Goal: Task Accomplishment & Management: Manage account settings

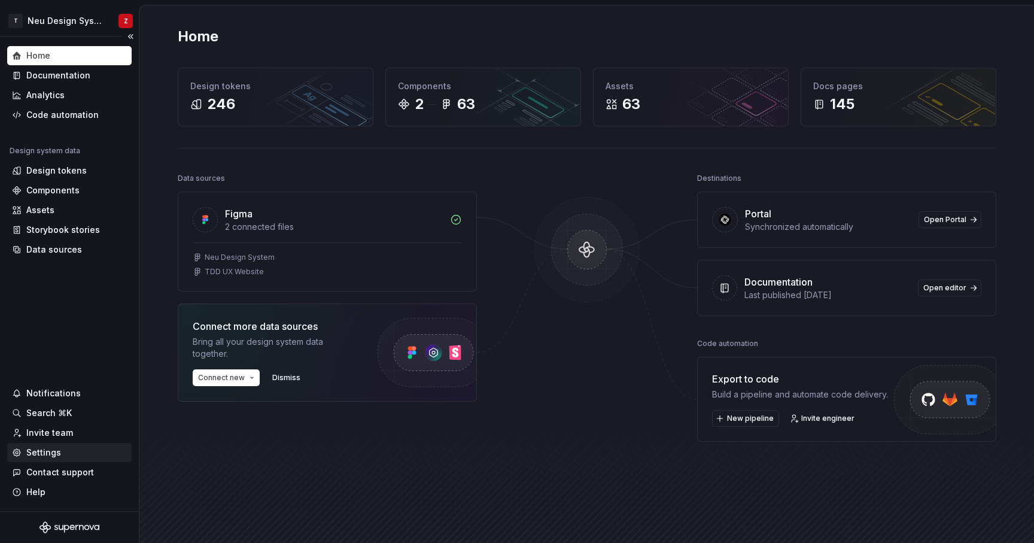
click at [50, 454] on div "Settings" at bounding box center [43, 452] width 35 height 12
